Goal: Contribute content: Add original content to the website for others to see

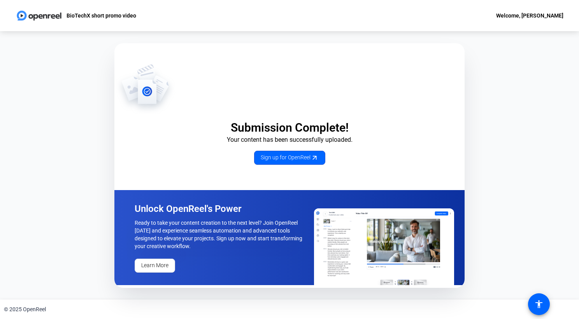
click at [543, 16] on div "Welcome, [PERSON_NAME]" at bounding box center [529, 15] width 67 height 9
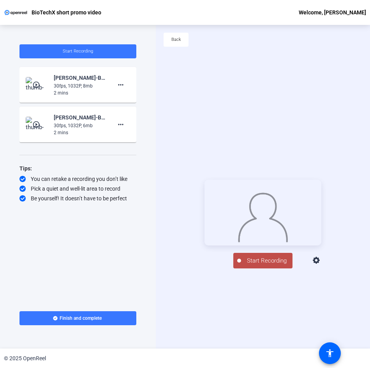
click at [195, 302] on div "Start Recording person Hide Overlay flip Flip Camera Camera" at bounding box center [263, 224] width 214 height 324
click at [320, 264] on icon at bounding box center [316, 260] width 7 height 7
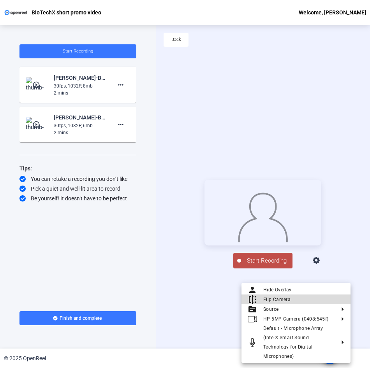
click at [312, 300] on span "Flip Camera" at bounding box center [303, 299] width 81 height 9
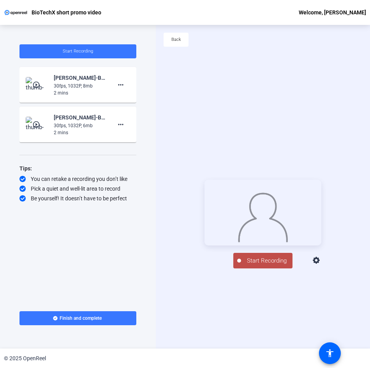
click at [321, 265] on icon at bounding box center [316, 260] width 9 height 9
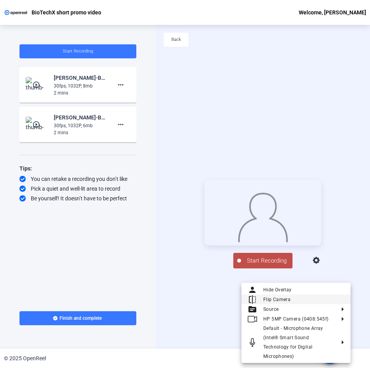
click at [325, 296] on span "Flip Camera" at bounding box center [303, 299] width 81 height 9
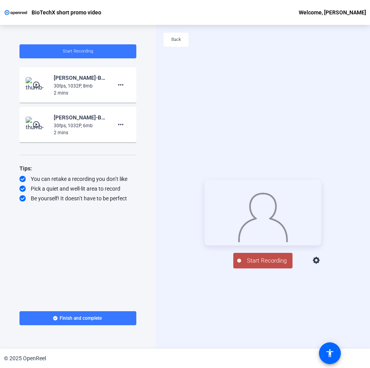
click at [320, 264] on icon at bounding box center [316, 260] width 7 height 7
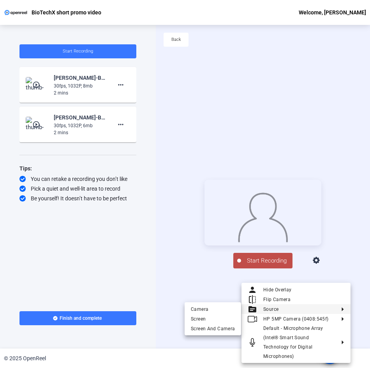
click at [171, 282] on div at bounding box center [185, 184] width 370 height 368
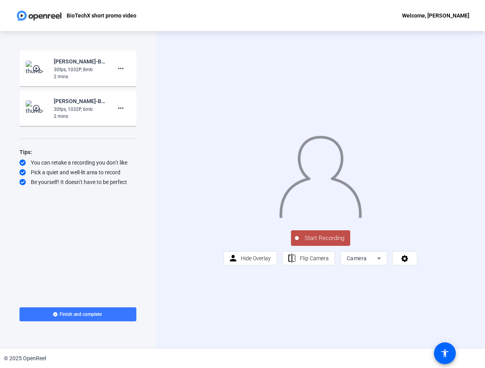
click at [377, 265] on div "Camera" at bounding box center [363, 258] width 34 height 14
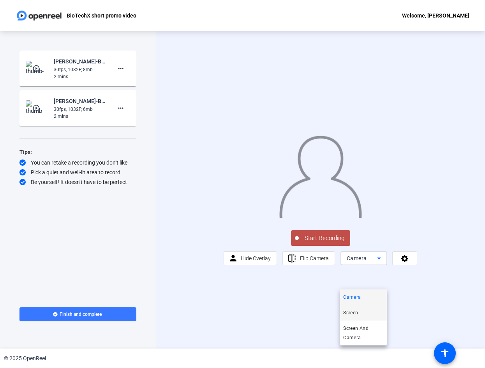
click at [369, 311] on mat-option "Screen" at bounding box center [363, 313] width 47 height 16
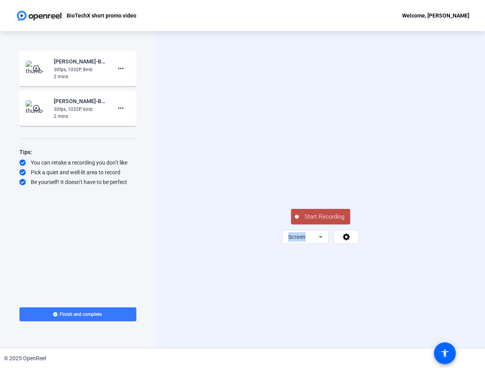
click at [323, 221] on span "Start Recording" at bounding box center [324, 217] width 51 height 9
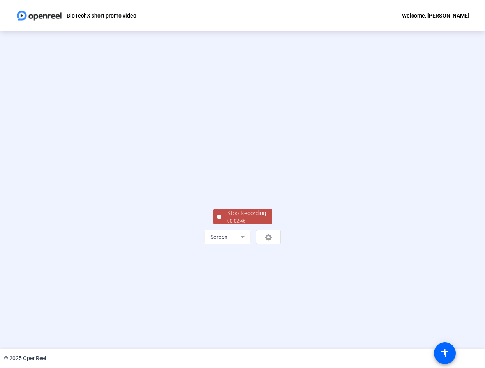
click at [251, 218] on div "Stop Recording" at bounding box center [246, 213] width 39 height 9
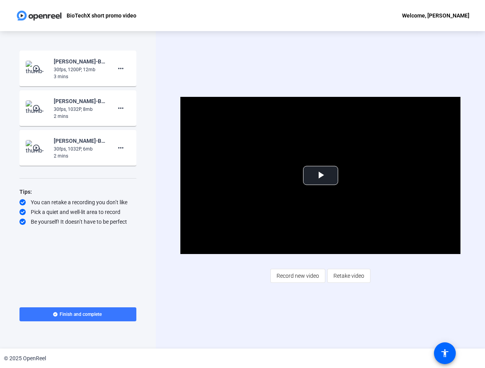
click at [38, 67] on mat-icon "play_circle_outline" at bounding box center [36, 69] width 9 height 8
click at [320, 176] on span "Video Player" at bounding box center [320, 176] width 0 height 0
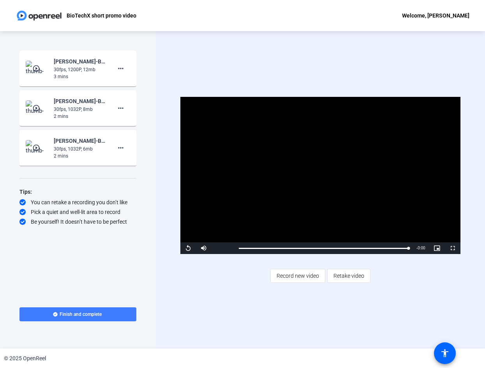
click at [93, 315] on span "Finish and complete" at bounding box center [81, 314] width 42 height 6
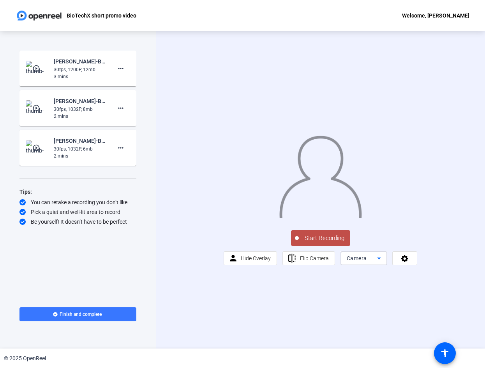
click at [366, 262] on span "Camera" at bounding box center [356, 258] width 20 height 6
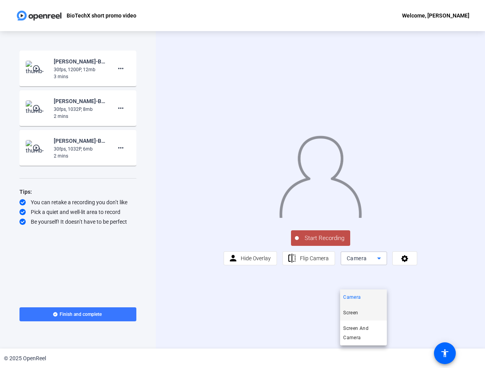
click at [364, 310] on mat-option "Screen" at bounding box center [363, 313] width 47 height 16
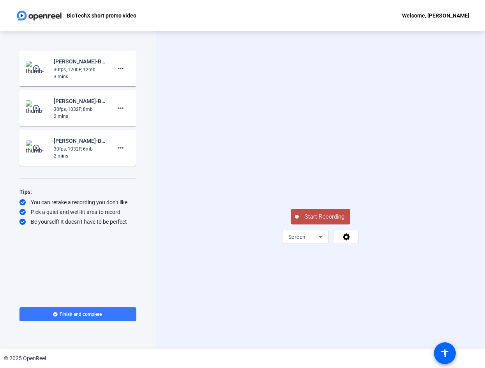
click at [312, 221] on span "Start Recording" at bounding box center [324, 217] width 51 height 9
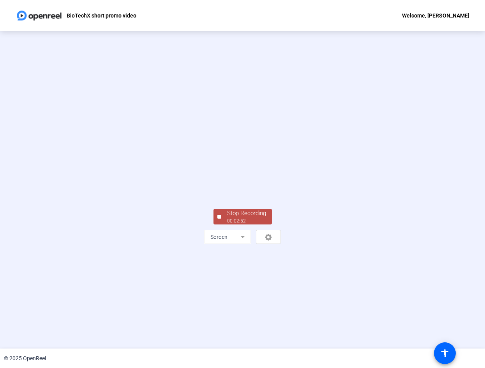
click at [248, 225] on div "00:02:52" at bounding box center [246, 221] width 39 height 7
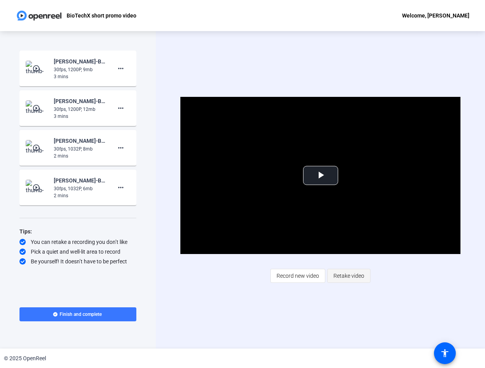
click at [340, 272] on span "Retake video" at bounding box center [348, 276] width 31 height 15
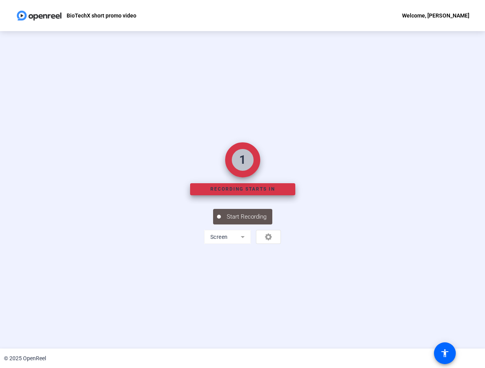
click at [245, 164] on div "1" at bounding box center [242, 160] width 7 height 18
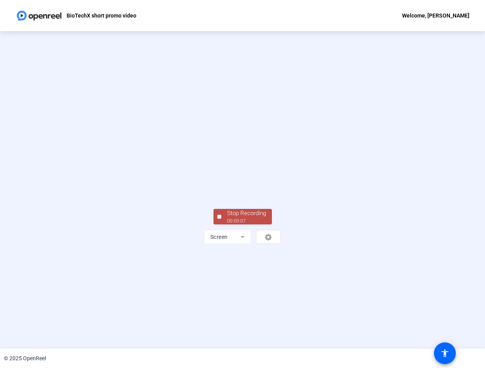
click at [220, 219] on div at bounding box center [219, 217] width 4 height 4
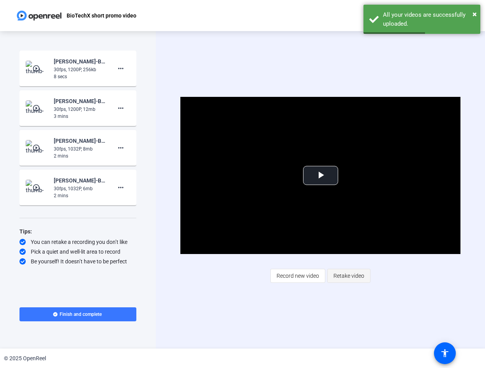
click at [341, 278] on span "Retake video" at bounding box center [348, 276] width 31 height 15
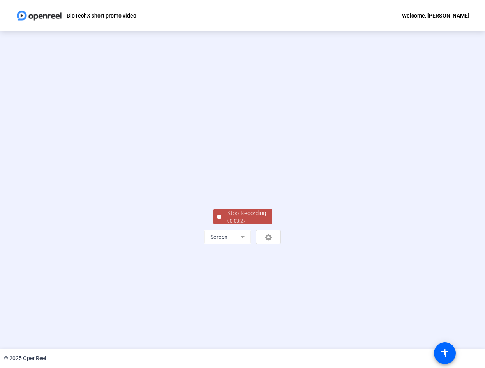
click at [249, 218] on div "Stop Recording" at bounding box center [246, 213] width 39 height 9
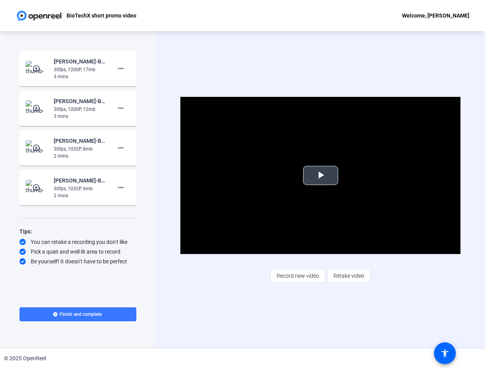
click at [320, 176] on span "Video Player" at bounding box center [320, 176] width 0 height 0
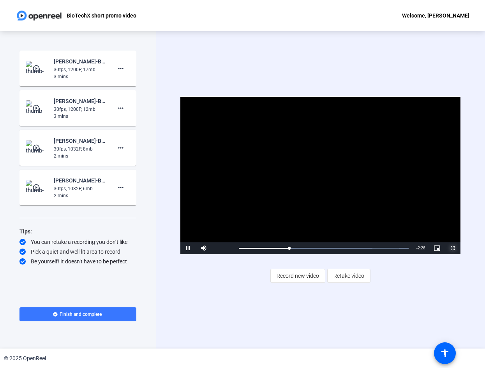
click at [456, 248] on span "Video Player" at bounding box center [453, 248] width 16 height 0
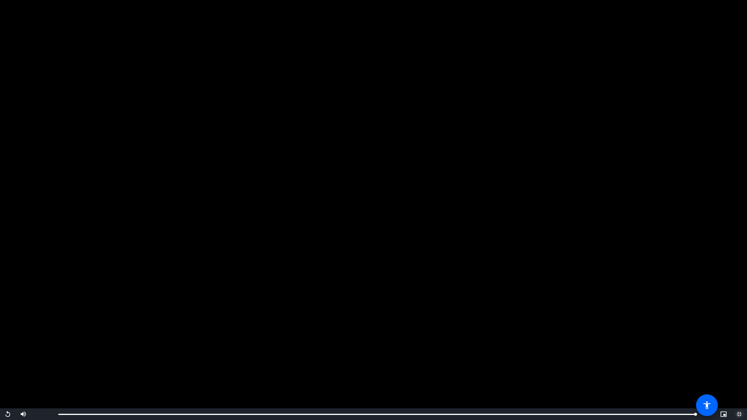
click at [484, 368] on span "Video Player" at bounding box center [740, 415] width 16 height 0
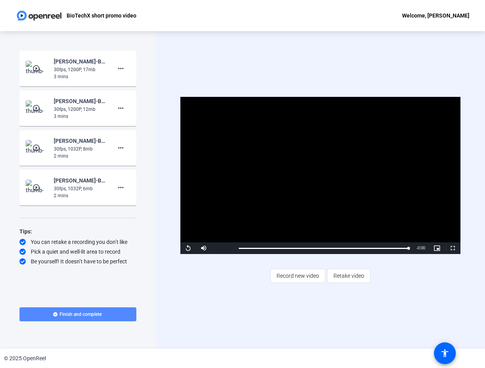
click at [114, 311] on span at bounding box center [77, 314] width 117 height 19
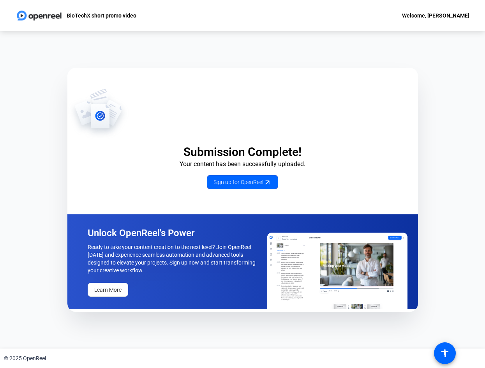
click at [452, 14] on div "Welcome, [PERSON_NAME]" at bounding box center [435, 15] width 67 height 9
click at [312, 14] on div at bounding box center [242, 184] width 485 height 368
click at [112, 16] on p "BioTechX short promo video" at bounding box center [102, 15] width 70 height 9
